Goal: Check status: Check status

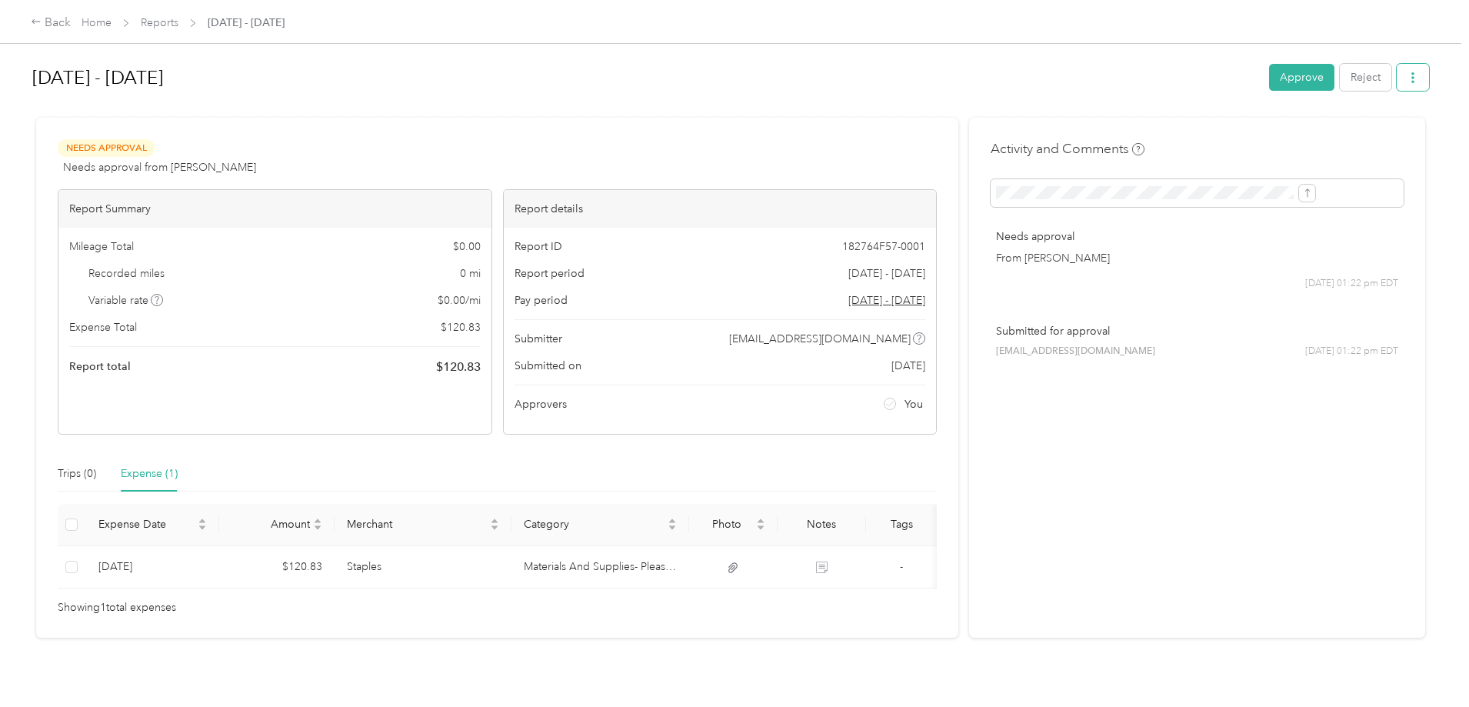
click at [1397, 71] on button "button" at bounding box center [1413, 77] width 32 height 27
click at [1407, 78] on icon "button" at bounding box center [1412, 77] width 11 height 11
